Goal: Book appointment/travel/reservation

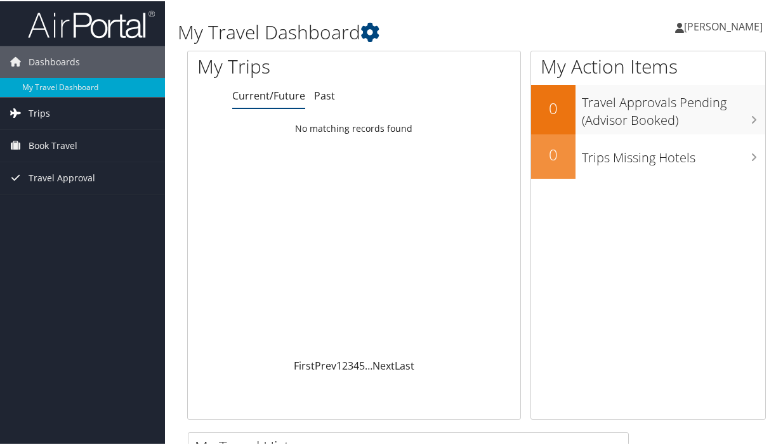
click at [29, 114] on span "Trips" at bounding box center [40, 112] width 22 height 32
click at [63, 204] on span "Book Travel" at bounding box center [53, 202] width 49 height 32
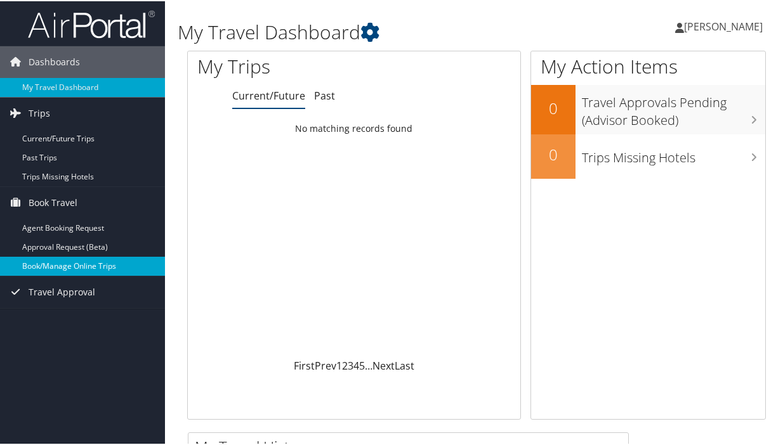
click at [75, 263] on link "Book/Manage Online Trips" at bounding box center [82, 265] width 165 height 19
